Goal: Information Seeking & Learning: Learn about a topic

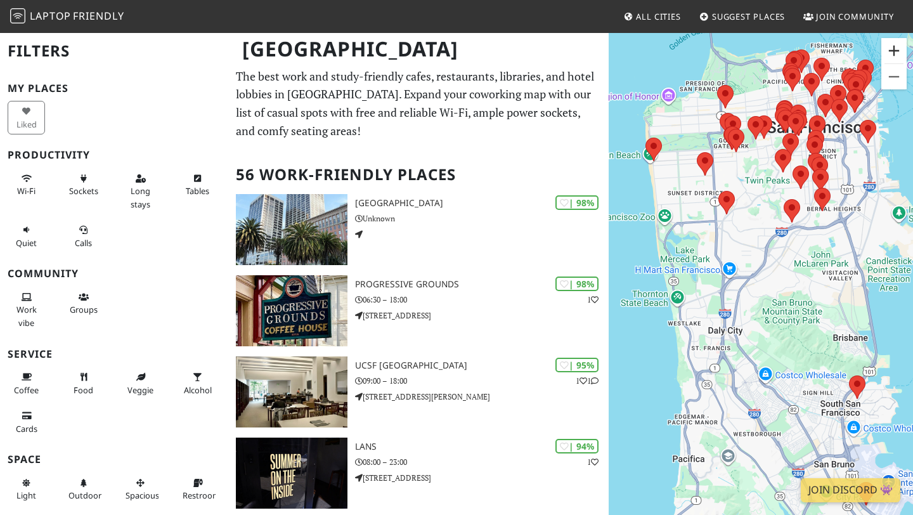
click at [895, 46] on button "Zoom in" at bounding box center [893, 50] width 25 height 25
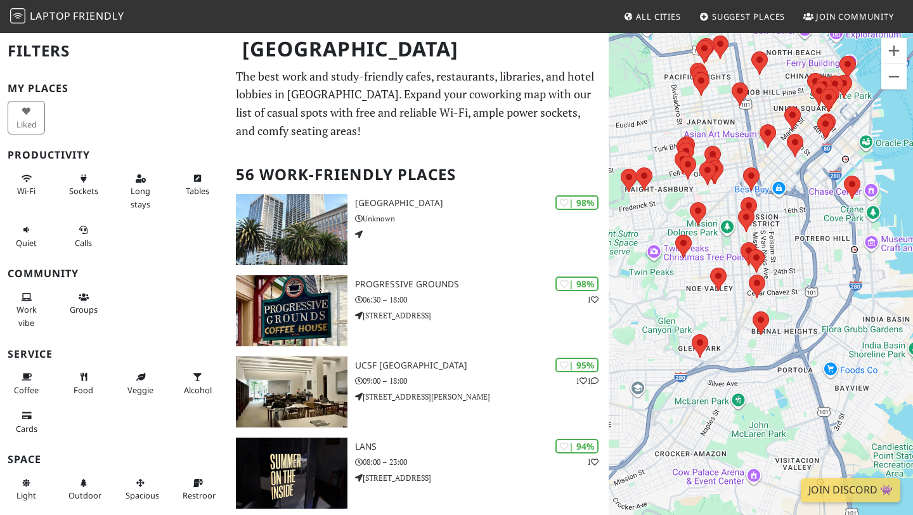
drag, startPoint x: 826, startPoint y: 189, endPoint x: 699, endPoint y: 395, distance: 242.7
click at [699, 395] on div "To navigate, press the arrow keys." at bounding box center [760, 289] width 304 height 515
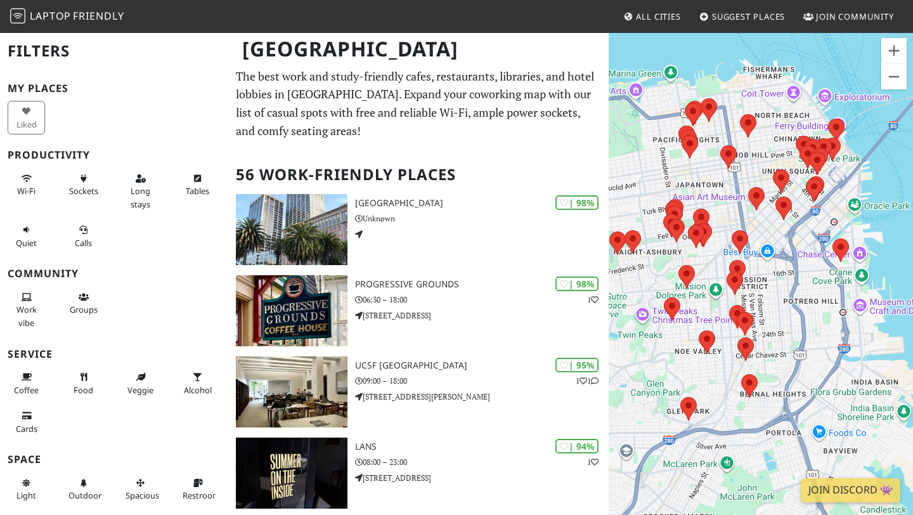
drag, startPoint x: 816, startPoint y: 207, endPoint x: 795, endPoint y: 325, distance: 120.3
click at [795, 325] on div "To navigate, press the arrow keys." at bounding box center [760, 289] width 304 height 515
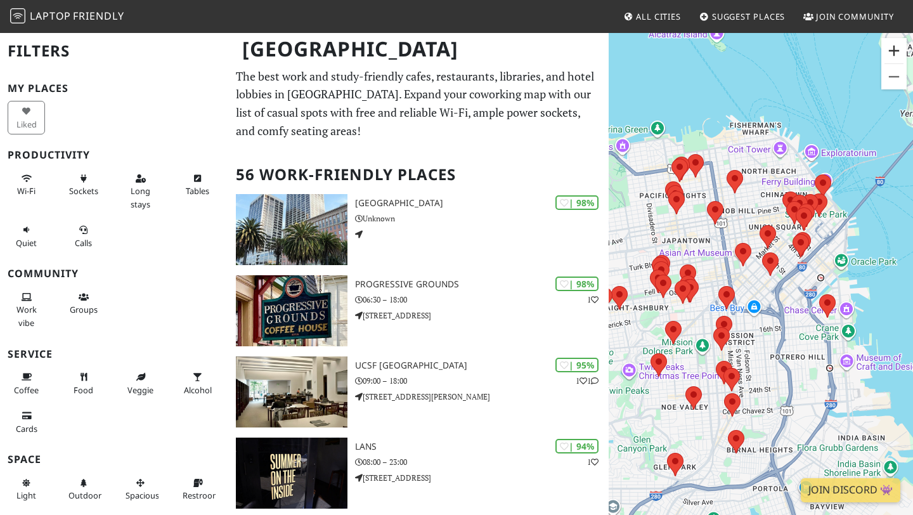
click at [897, 53] on button "Zoom in" at bounding box center [893, 50] width 25 height 25
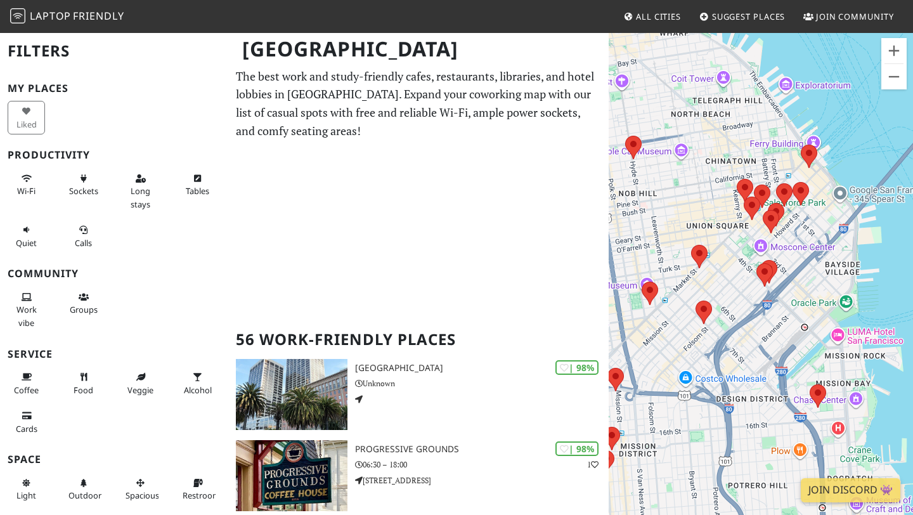
drag, startPoint x: 876, startPoint y: 195, endPoint x: 781, endPoint y: 292, distance: 136.2
click at [781, 291] on div "To navigate, press the arrow keys." at bounding box center [760, 289] width 304 height 515
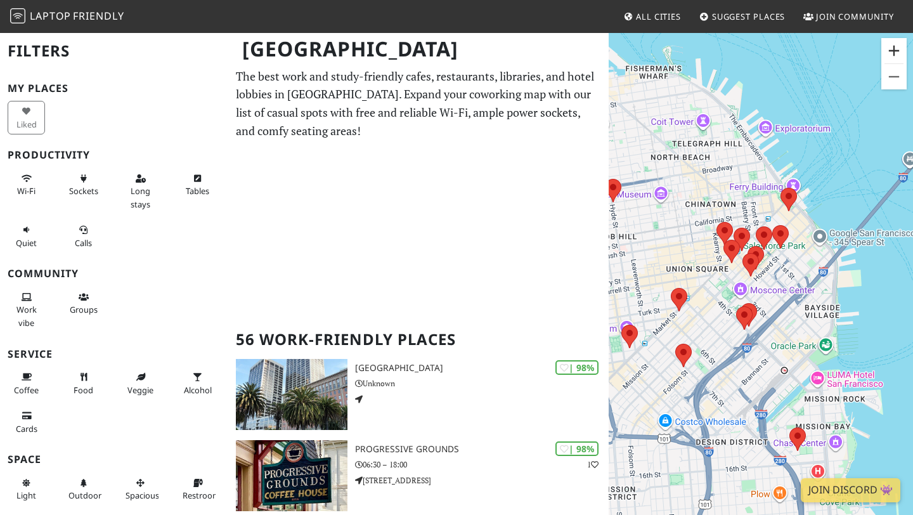
click at [896, 49] on button "Zoom in" at bounding box center [893, 50] width 25 height 25
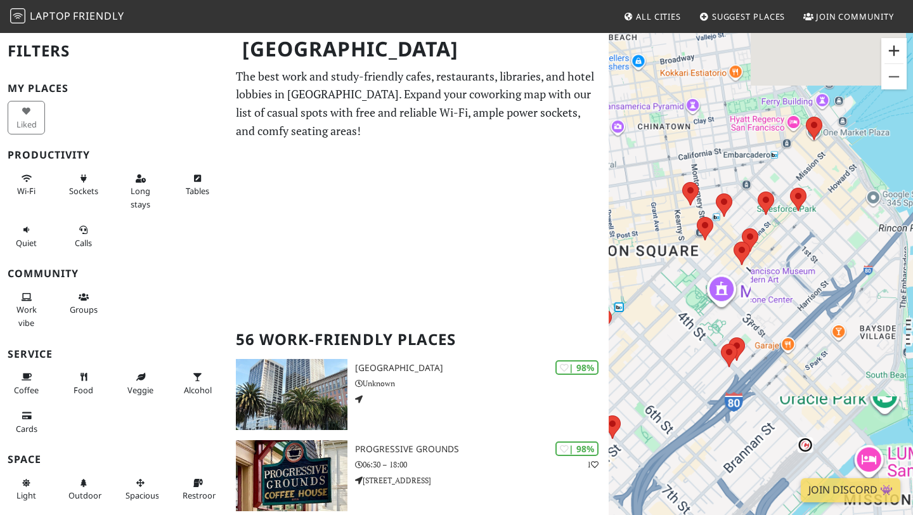
click at [895, 46] on button "Zoom in" at bounding box center [893, 50] width 25 height 25
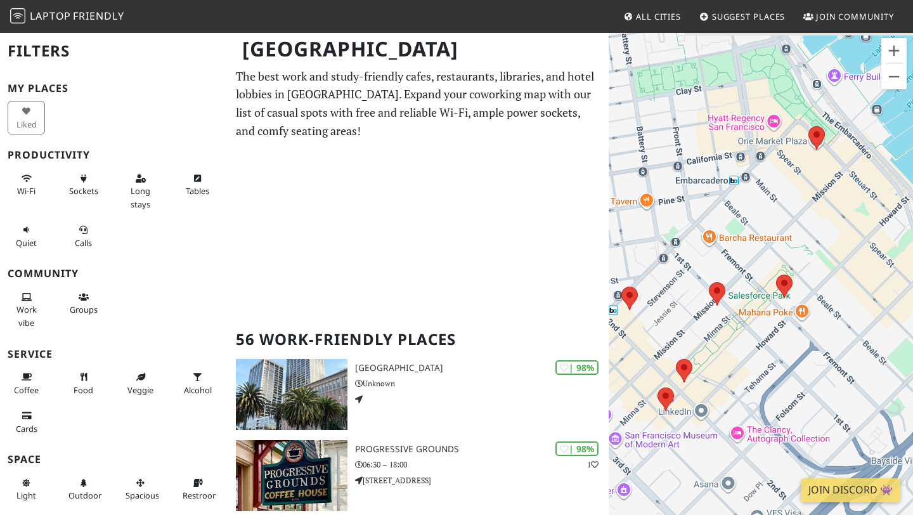
drag, startPoint x: 790, startPoint y: 183, endPoint x: 743, endPoint y: 357, distance: 179.9
click at [743, 357] on div "To navigate, press the arrow keys." at bounding box center [760, 289] width 304 height 515
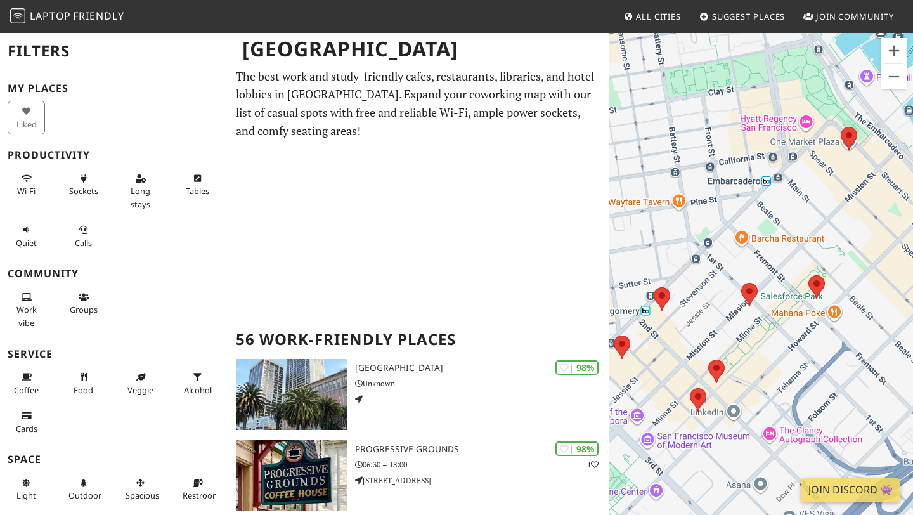
drag, startPoint x: 747, startPoint y: 364, endPoint x: 773, endPoint y: 365, distance: 26.0
click at [773, 365] on div "To navigate, press the arrow keys." at bounding box center [760, 289] width 304 height 515
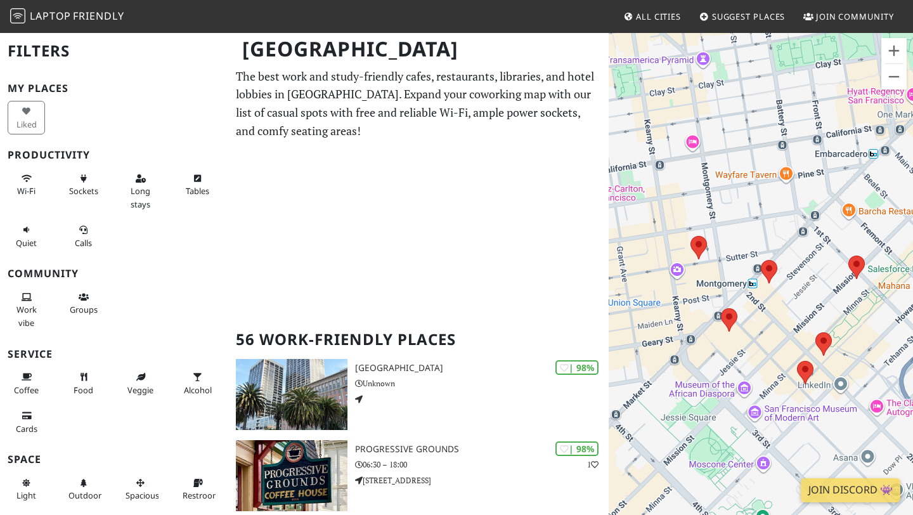
drag, startPoint x: 763, startPoint y: 338, endPoint x: 867, endPoint y: 310, distance: 107.8
click at [867, 310] on div "To navigate, press the arrow keys." at bounding box center [760, 289] width 304 height 515
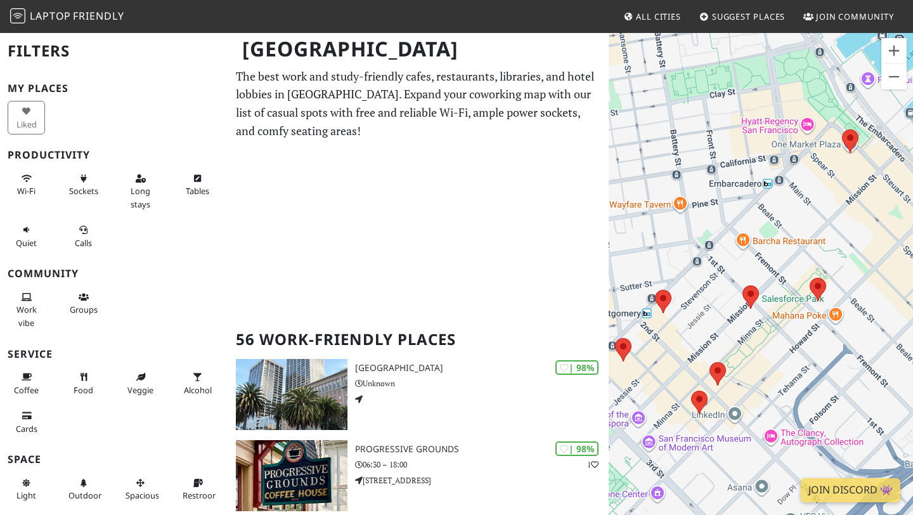
drag, startPoint x: 852, startPoint y: 309, endPoint x: 771, endPoint y: 343, distance: 87.2
click at [771, 343] on div "To navigate, press the arrow keys." at bounding box center [760, 289] width 304 height 515
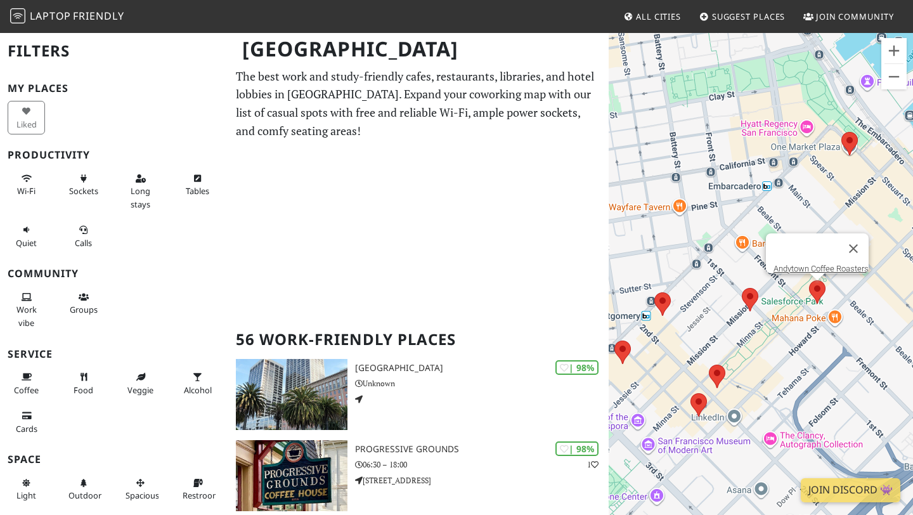
click at [809, 280] on area at bounding box center [809, 280] width 0 height 0
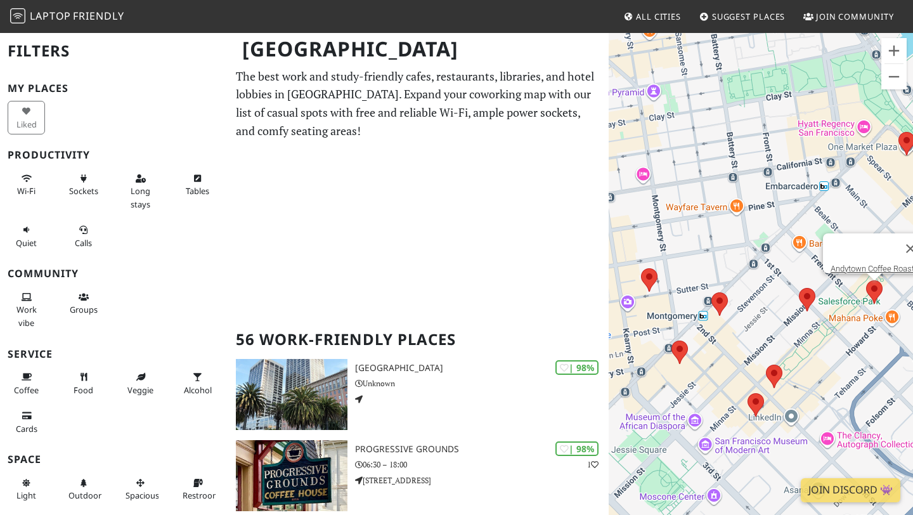
click at [652, 302] on div "To navigate, press the arrow keys. Andytown Coffee Roasters" at bounding box center [760, 289] width 304 height 515
click at [799, 288] on area at bounding box center [799, 288] width 0 height 0
click at [804, 271] on link "Starbucks @ [STREET_ADDRESS]" at bounding box center [810, 276] width 120 height 10
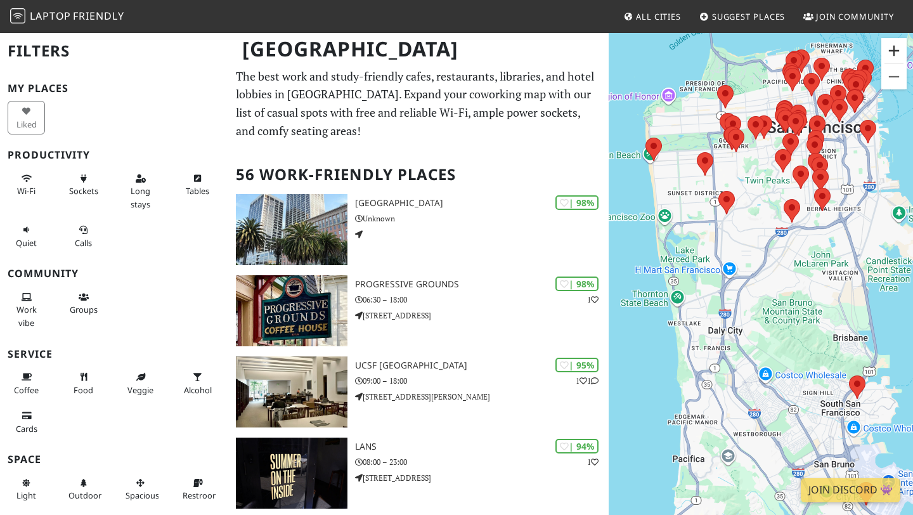
click at [893, 49] on button "Zoom in" at bounding box center [893, 50] width 25 height 25
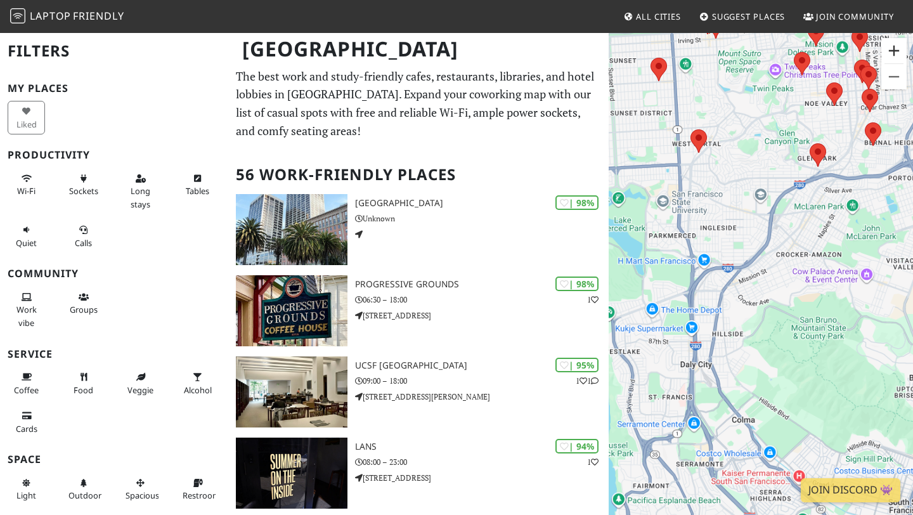
click at [893, 49] on button "Zoom in" at bounding box center [893, 50] width 25 height 25
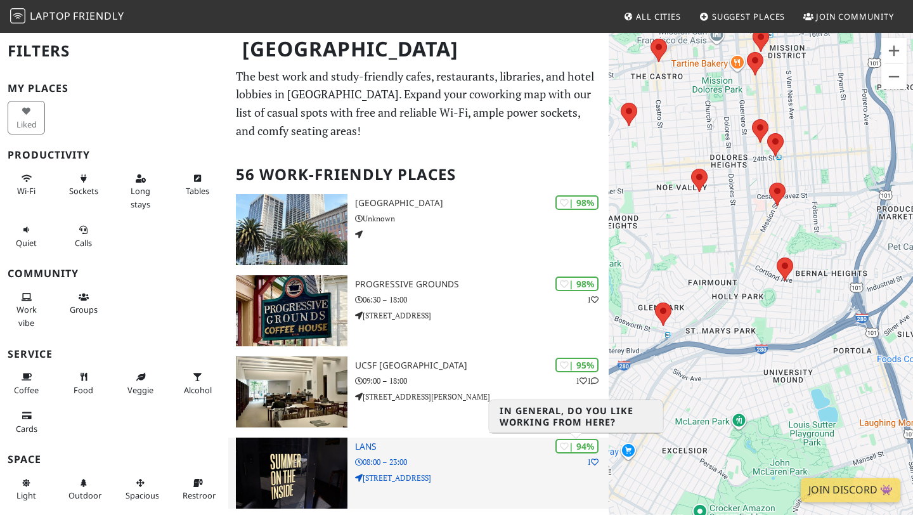
drag, startPoint x: 808, startPoint y: 144, endPoint x: 584, endPoint y: 450, distance: 379.1
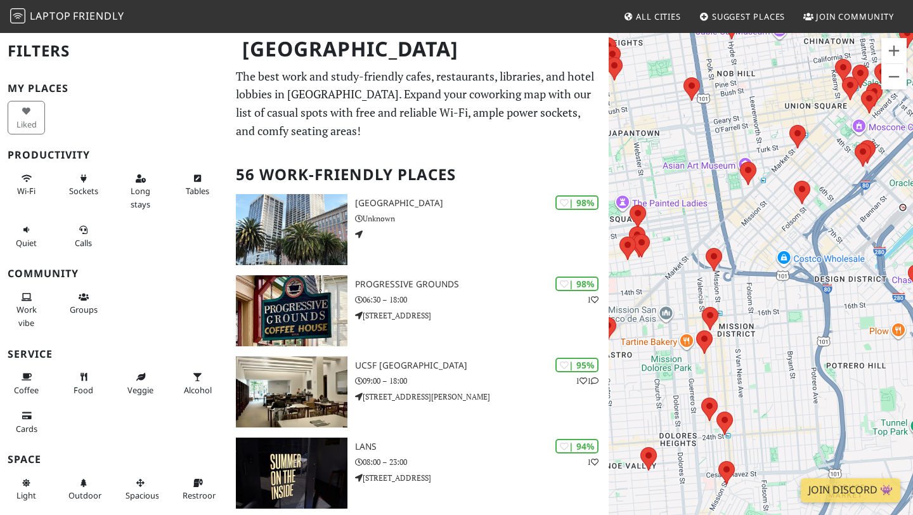
drag, startPoint x: 755, startPoint y: 208, endPoint x: 683, endPoint y: 452, distance: 254.5
click at [683, 452] on div "To navigate, press the arrow keys." at bounding box center [760, 289] width 304 height 515
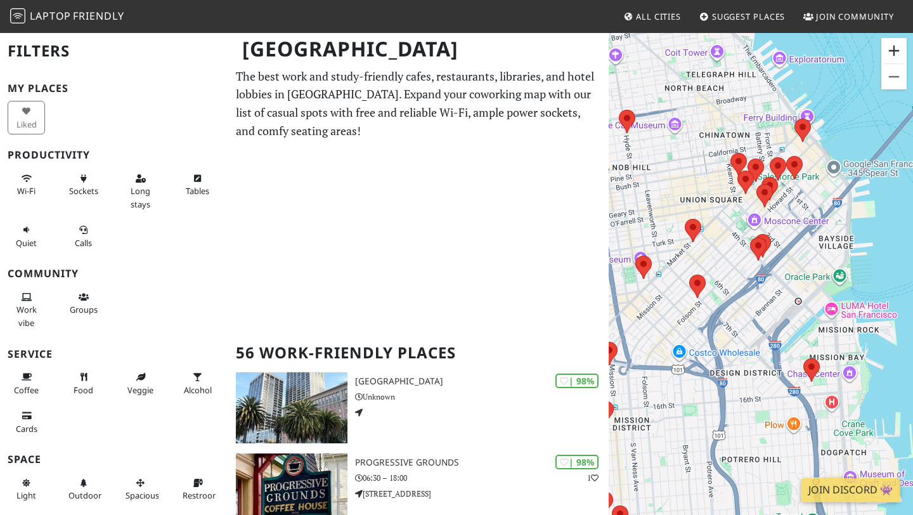
click at [897, 48] on button "Zoom in" at bounding box center [893, 50] width 25 height 25
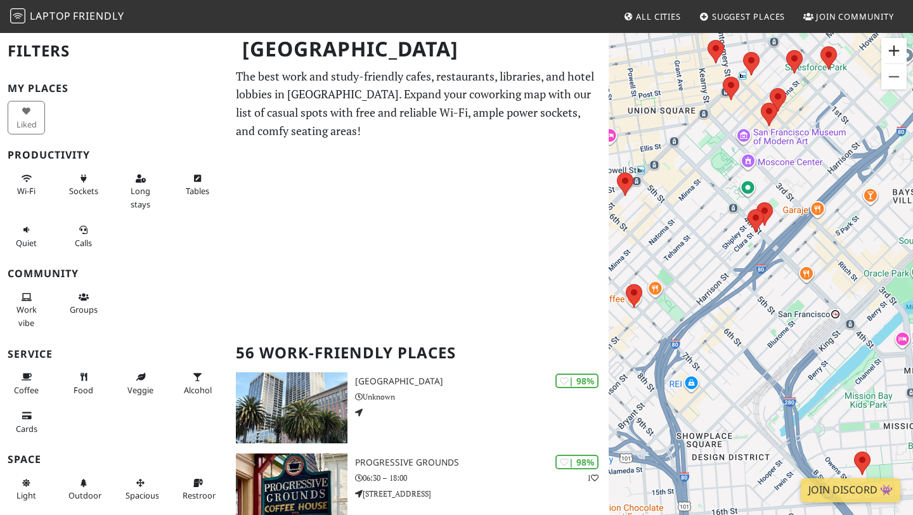
click at [896, 46] on button "Zoom in" at bounding box center [893, 50] width 25 height 25
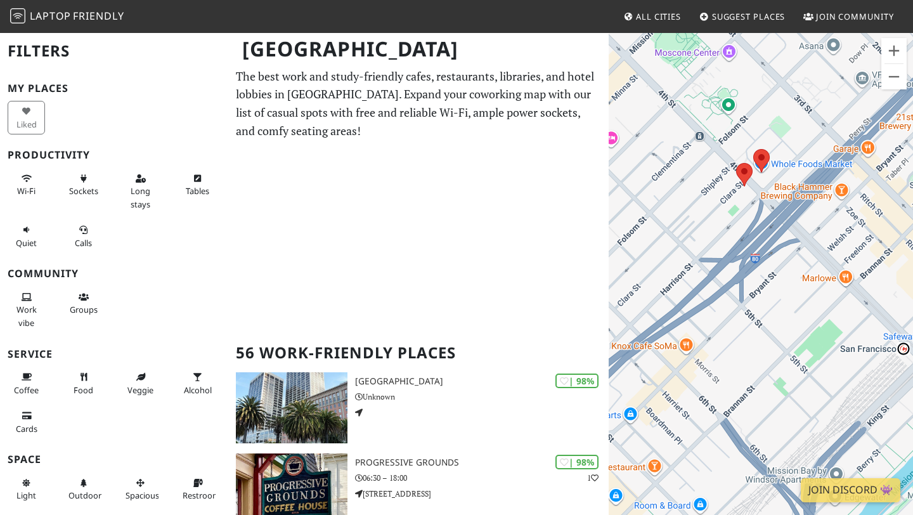
click at [802, 143] on div "To navigate, press the arrow keys." at bounding box center [760, 289] width 304 height 515
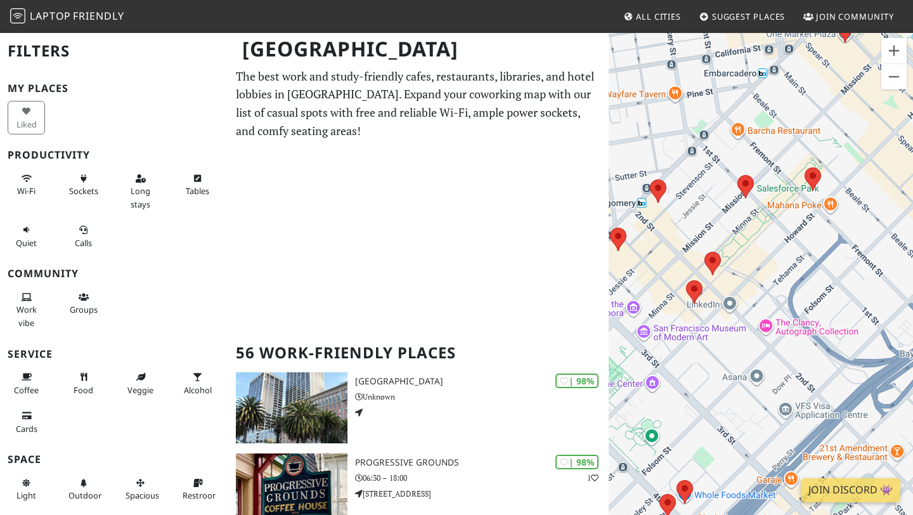
drag, startPoint x: 787, startPoint y: 87, endPoint x: 712, endPoint y: 429, distance: 349.8
click at [711, 427] on div "To navigate, press the arrow keys." at bounding box center [760, 289] width 304 height 515
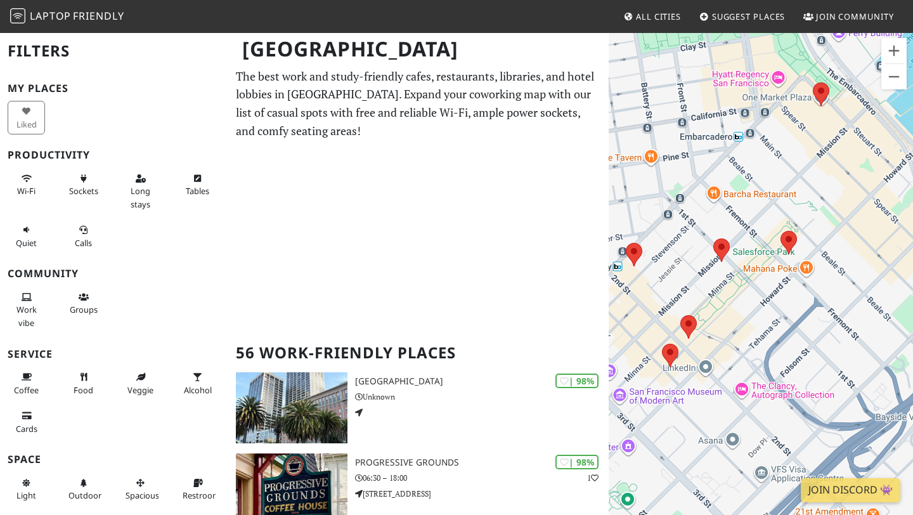
drag, startPoint x: 692, startPoint y: 368, endPoint x: 696, endPoint y: 257, distance: 111.0
click at [696, 257] on div "To navigate, press the arrow keys." at bounding box center [760, 289] width 304 height 515
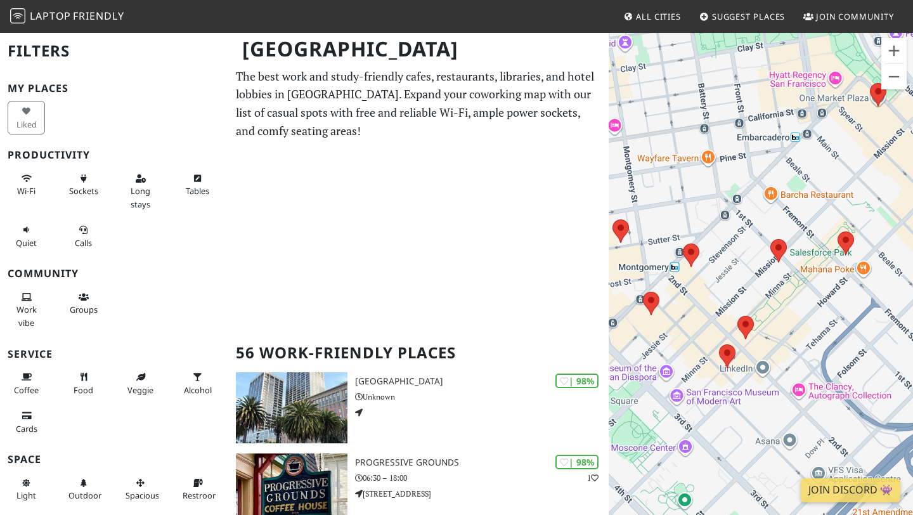
drag, startPoint x: 747, startPoint y: 250, endPoint x: 781, endPoint y: 269, distance: 38.9
click at [781, 269] on div "To navigate, press the arrow keys." at bounding box center [760, 289] width 304 height 515
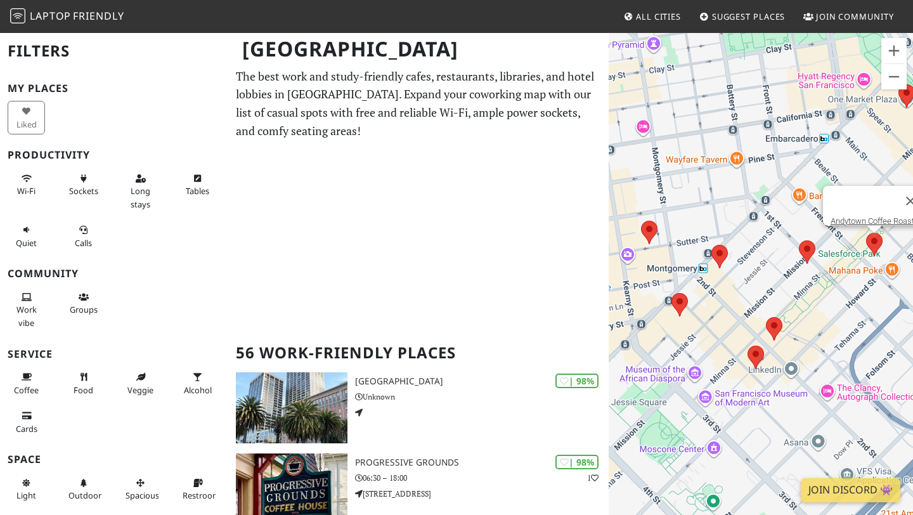
click at [873, 243] on div "To navigate, press the arrow keys. Andytown Coffee Roasters" at bounding box center [760, 289] width 304 height 515
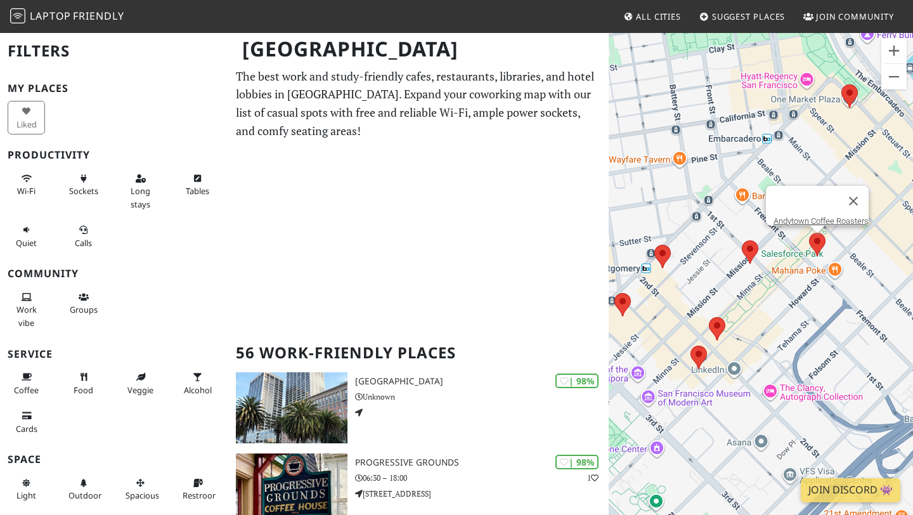
click at [809, 233] on area at bounding box center [809, 233] width 0 height 0
click at [808, 216] on link "Andytown Coffee Roasters" at bounding box center [820, 221] width 95 height 10
